Goal: Transaction & Acquisition: Obtain resource

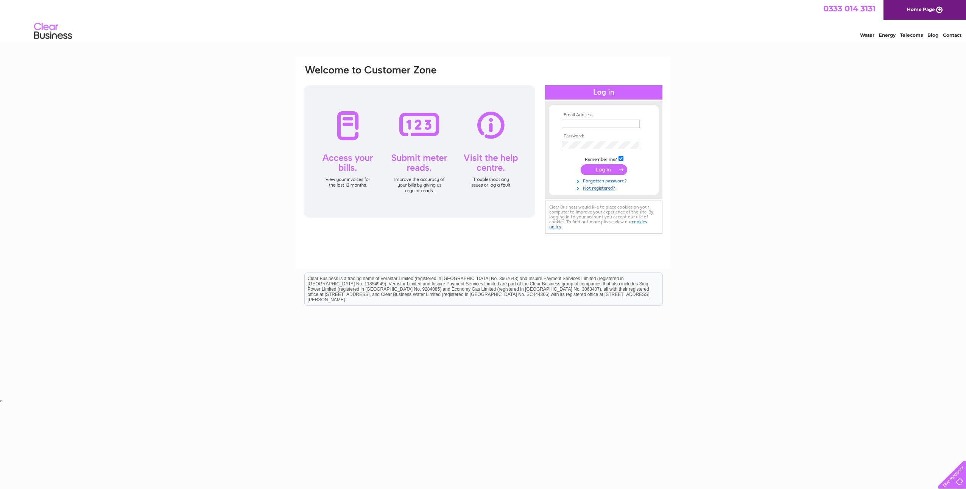
click at [630, 122] on input "text" at bounding box center [601, 124] width 78 height 8
type input "accounts@soundacoustics.co.uk"
click at [598, 170] on input "submit" at bounding box center [604, 169] width 47 height 11
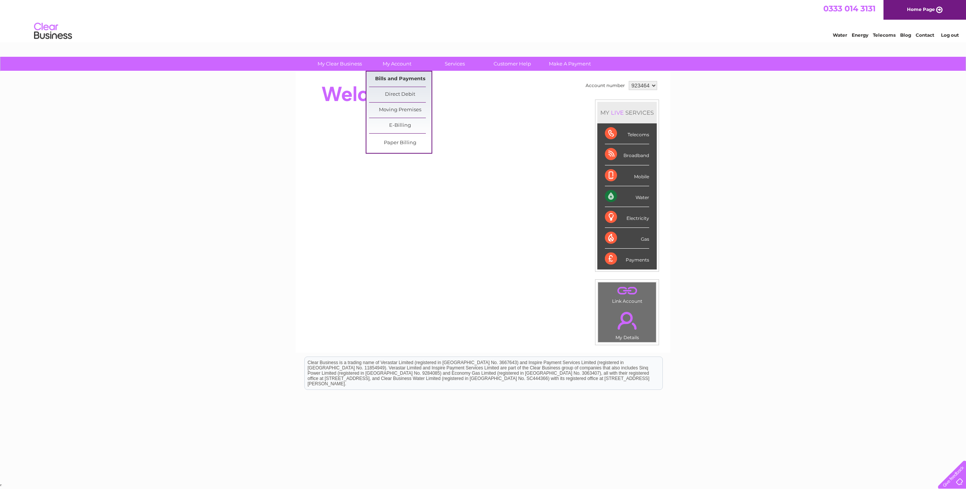
click at [378, 76] on link "Bills and Payments" at bounding box center [400, 79] width 62 height 15
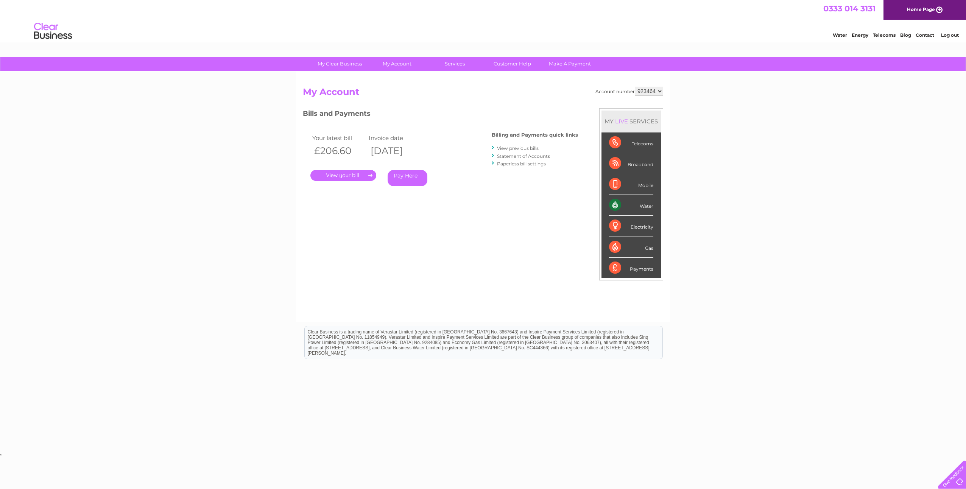
click at [359, 175] on link "." at bounding box center [343, 175] width 66 height 11
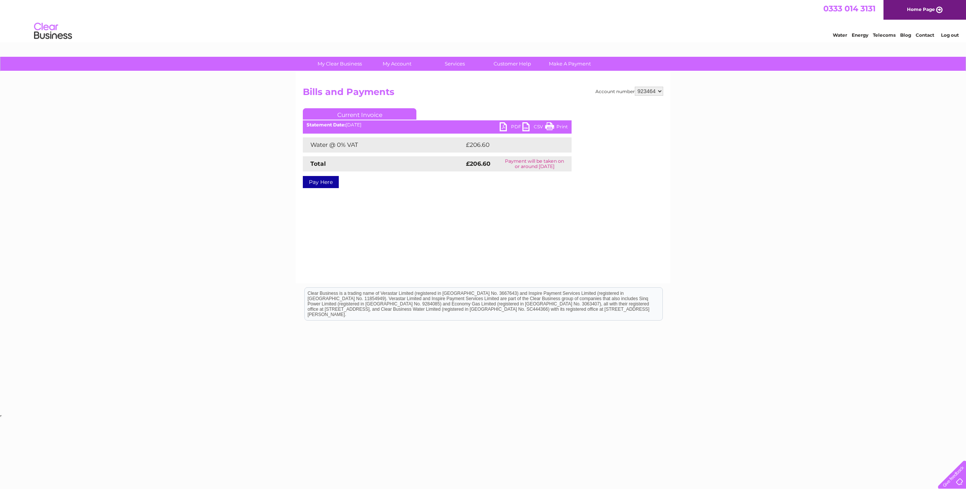
click at [509, 127] on link "PDF" at bounding box center [511, 127] width 23 height 11
click at [942, 35] on link "Log out" at bounding box center [950, 35] width 18 height 6
